Goal: Find specific page/section: Find specific page/section

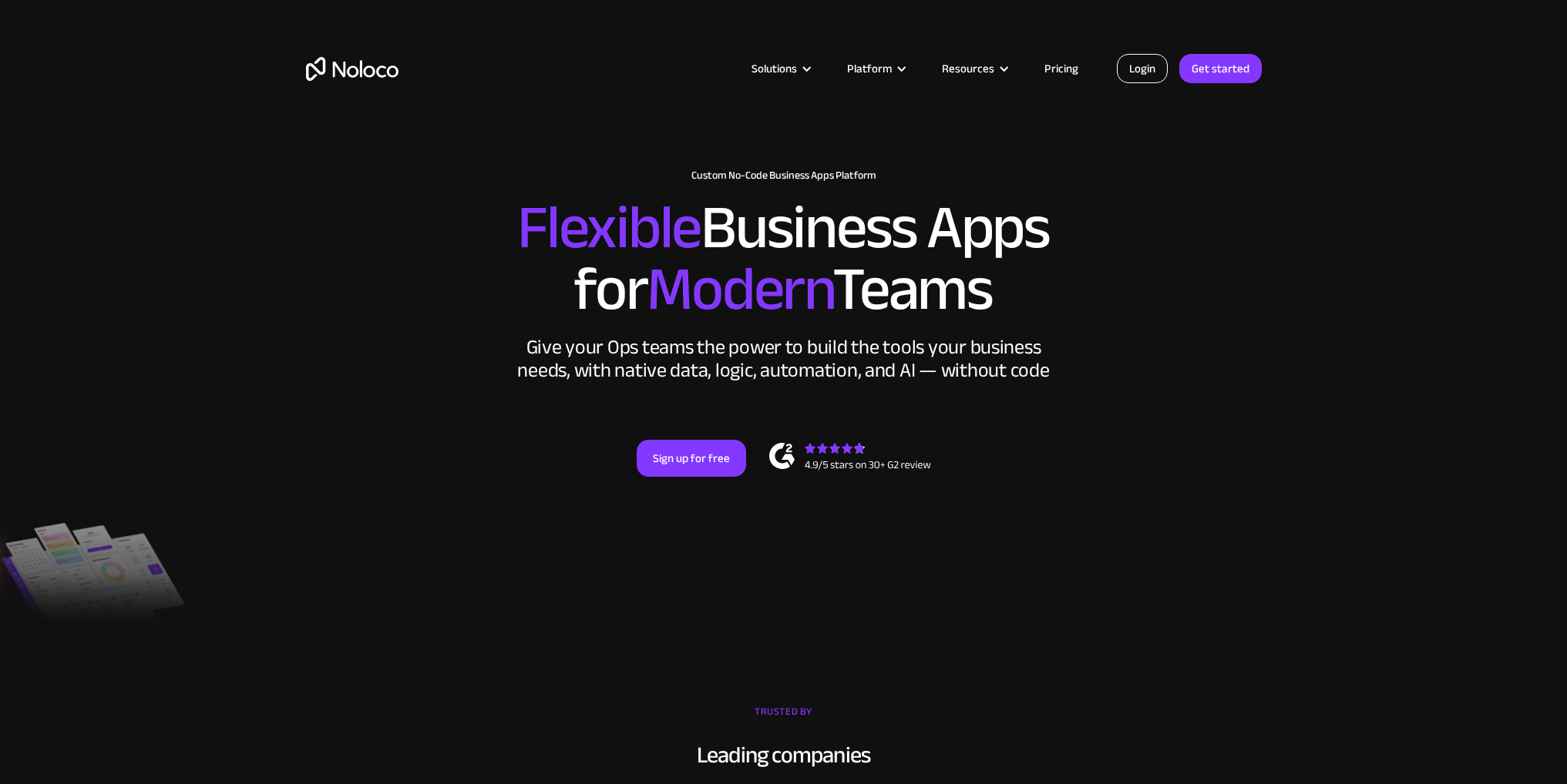
click at [1131, 76] on link "Login" at bounding box center [1143, 69] width 51 height 29
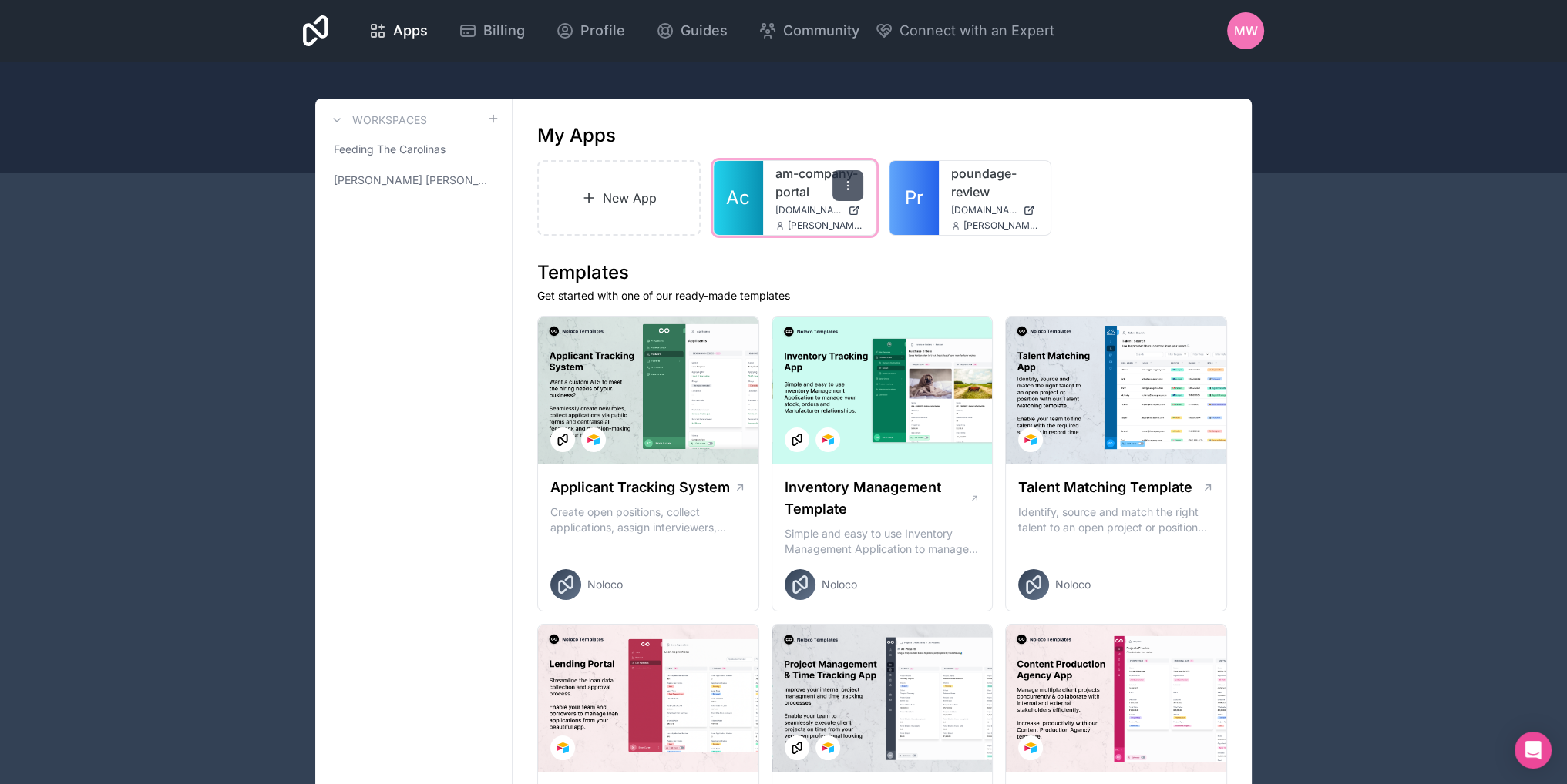
click at [852, 191] on icon at bounding box center [848, 185] width 12 height 12
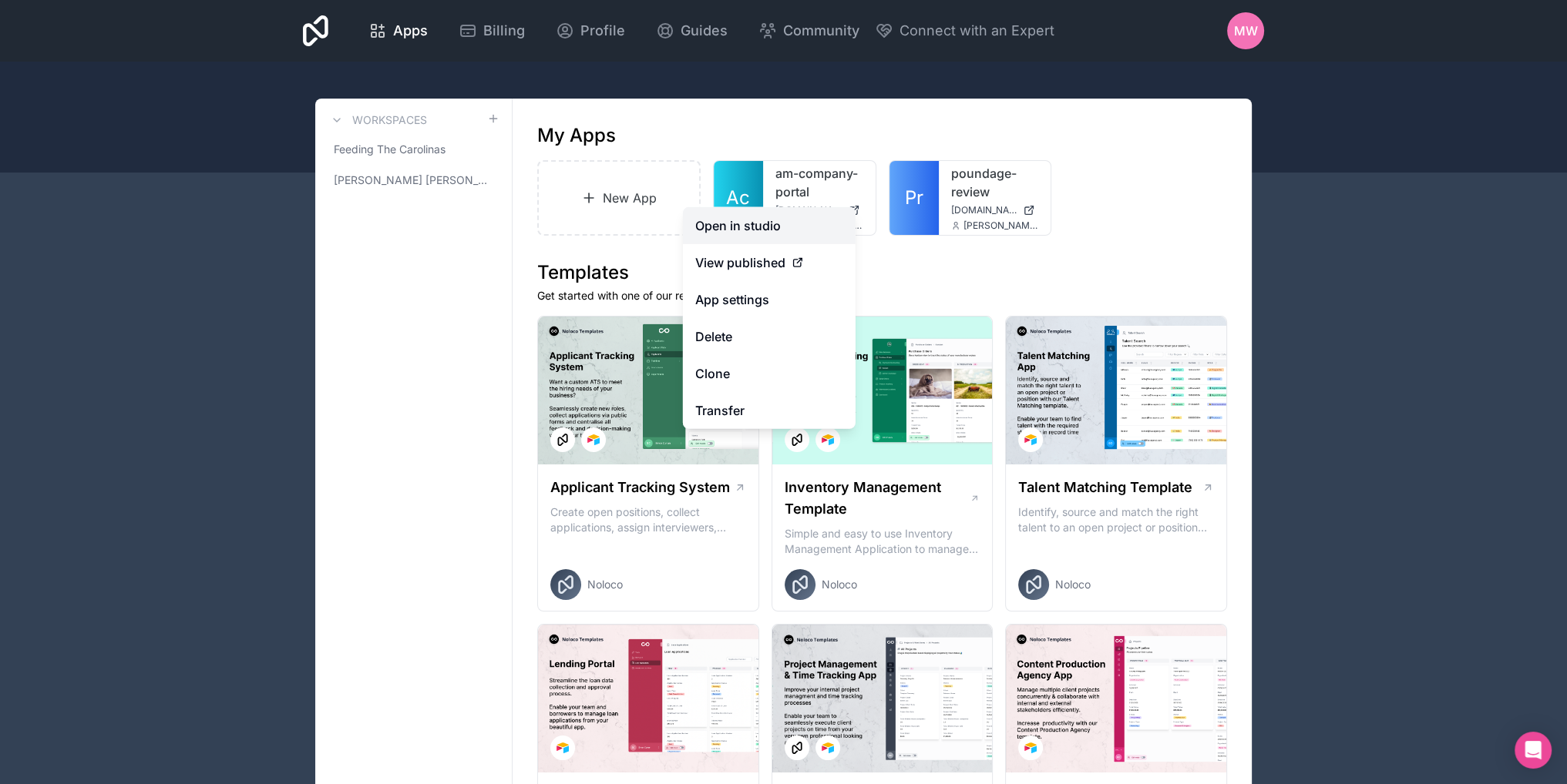
click at [755, 226] on link "Open in studio" at bounding box center [769, 225] width 172 height 37
